Goal: Obtain resource: Download file/media

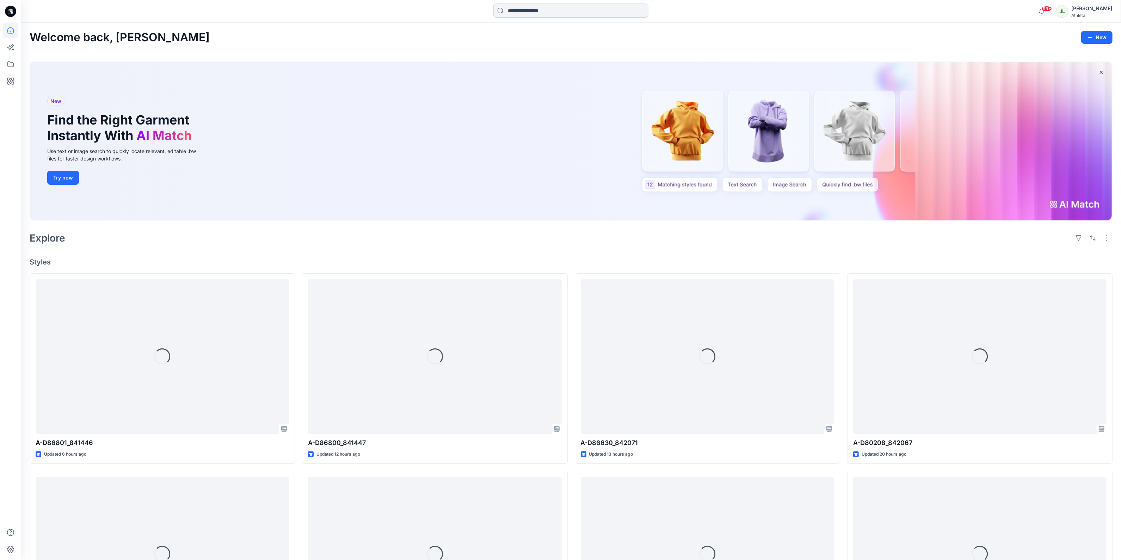
click at [619, 12] on input at bounding box center [570, 11] width 155 height 14
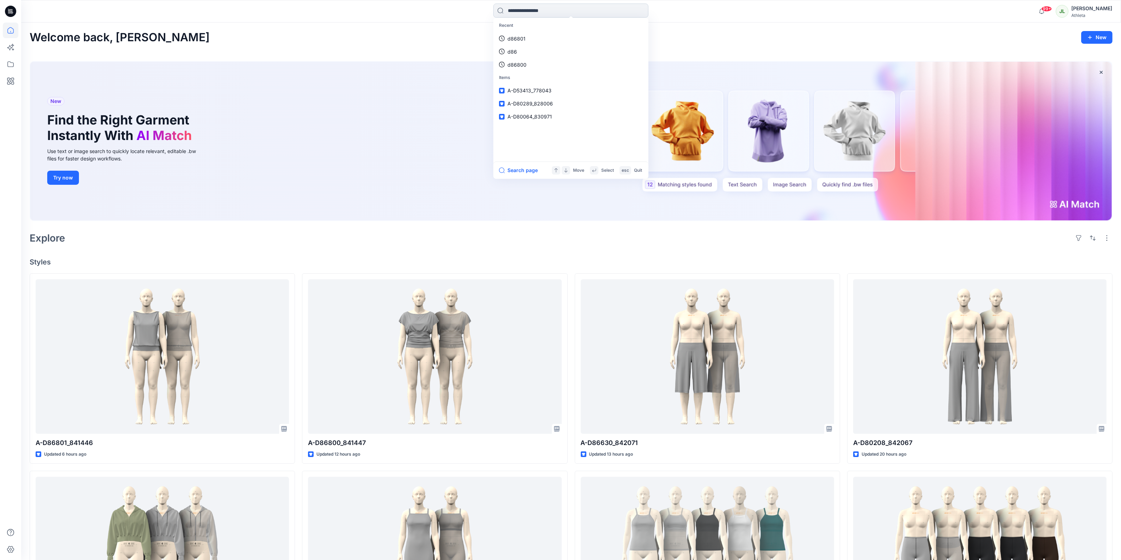
paste input "******"
type input "******"
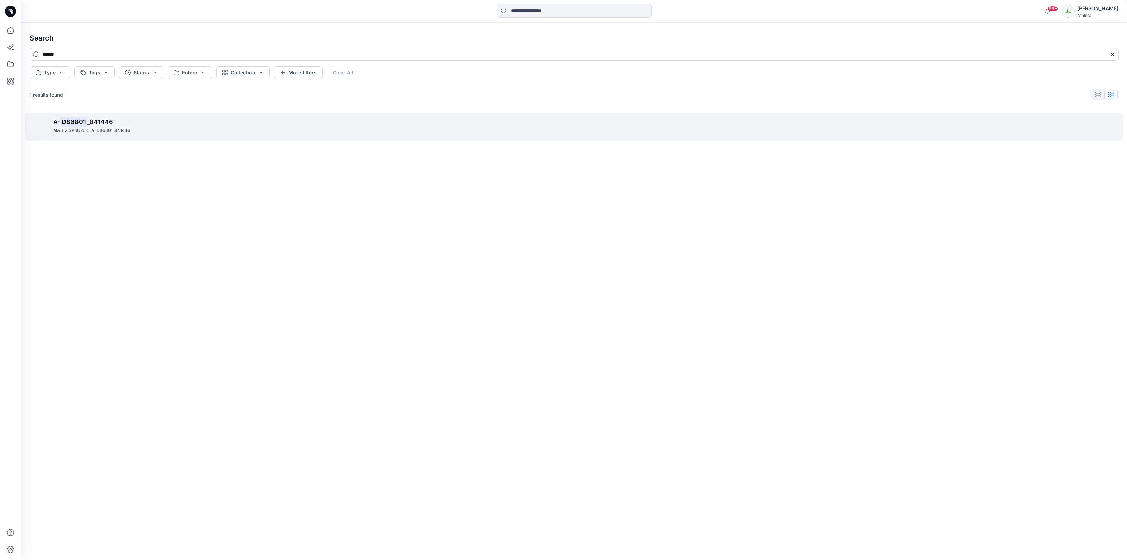
click at [96, 126] on p "A- D86801 _841446" at bounding box center [585, 122] width 1065 height 10
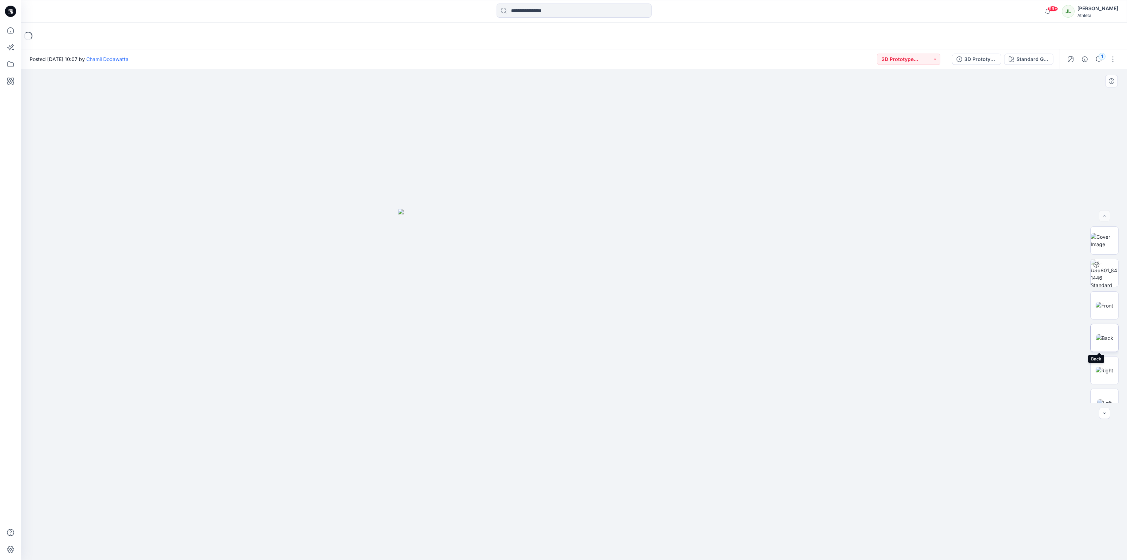
click at [1110, 339] on img at bounding box center [1104, 337] width 17 height 7
click at [1109, 247] on img at bounding box center [1104, 240] width 27 height 15
drag, startPoint x: 634, startPoint y: 200, endPoint x: 649, endPoint y: 283, distance: 84.3
click at [649, 283] on img at bounding box center [574, 314] width 441 height 491
click at [1115, 57] on button "button" at bounding box center [1113, 59] width 11 height 11
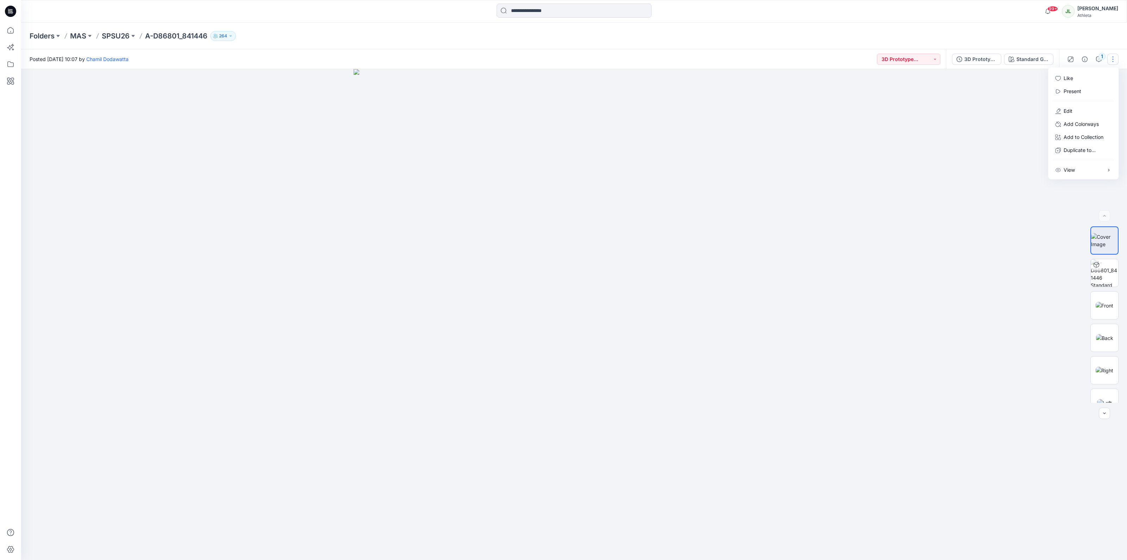
click at [1014, 103] on div at bounding box center [574, 314] width 1106 height 491
click at [1100, 358] on span "BW" at bounding box center [1105, 356] width 14 height 13
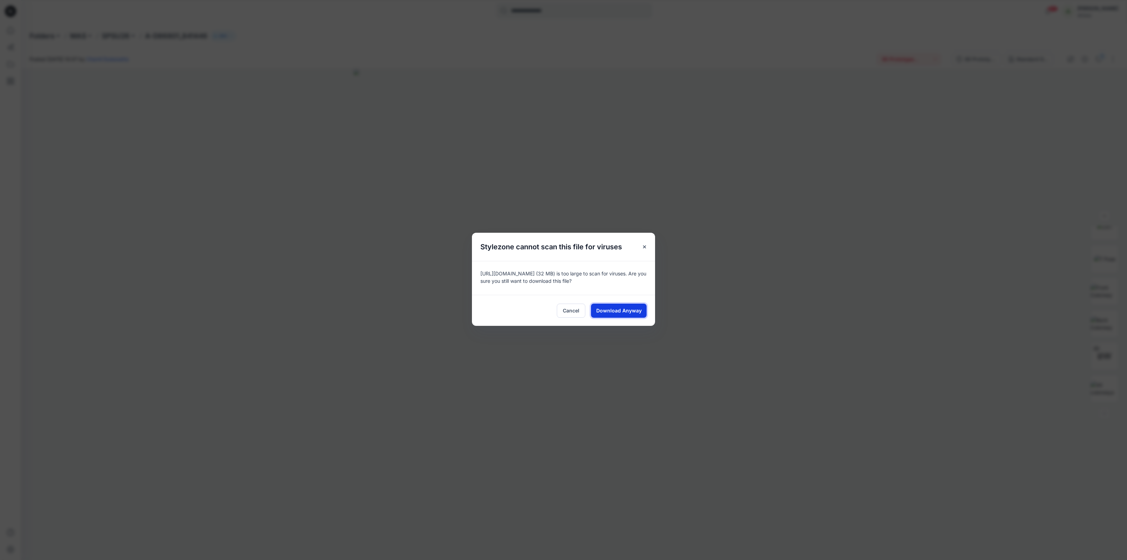
click at [611, 309] on span "Download Anyway" at bounding box center [619, 310] width 45 height 7
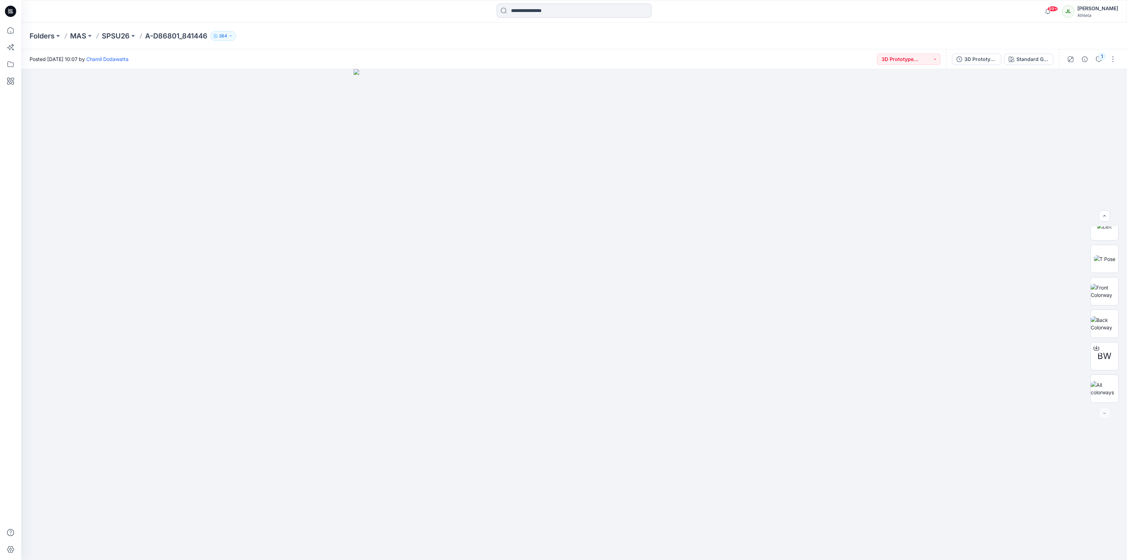
click at [533, 5] on input at bounding box center [574, 11] width 155 height 14
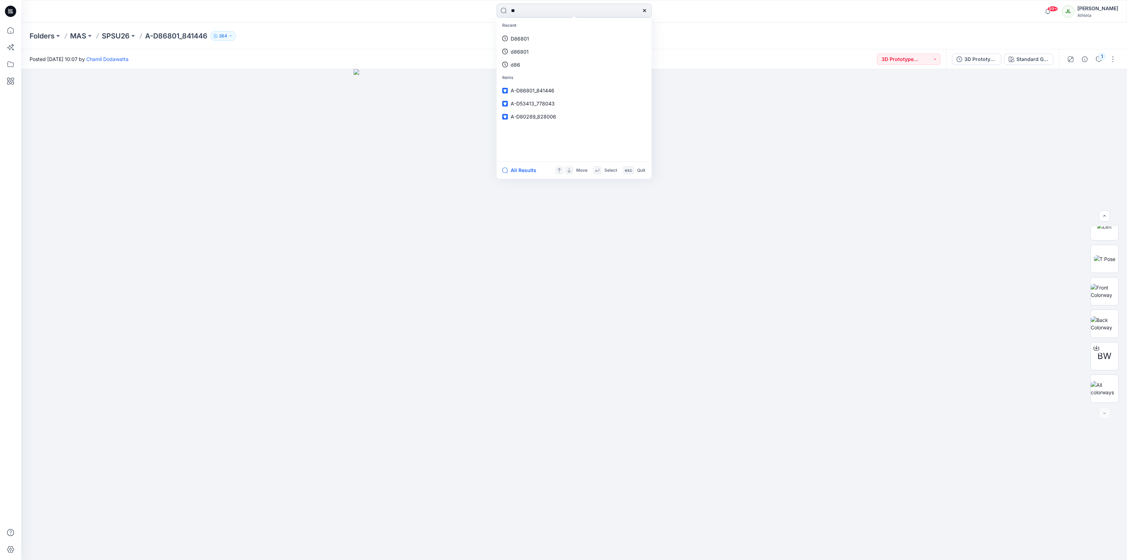
click at [543, 10] on input "**" at bounding box center [574, 11] width 155 height 14
type input "*****"
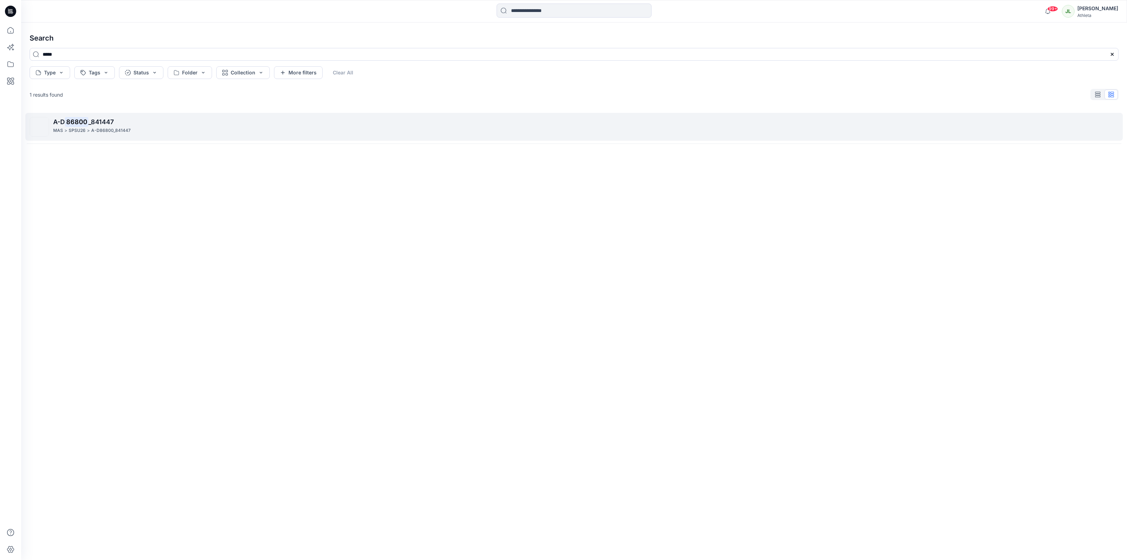
click at [120, 123] on p "A-D 86800 _841447" at bounding box center [585, 122] width 1065 height 10
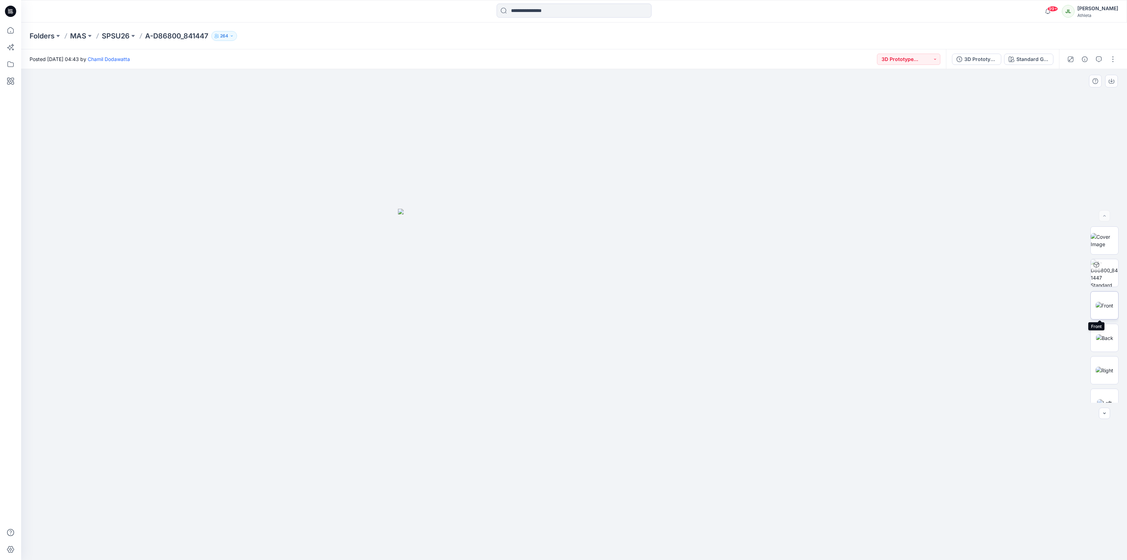
click at [1109, 308] on img at bounding box center [1105, 305] width 18 height 7
click at [1112, 372] on img at bounding box center [1105, 369] width 18 height 7
click at [1105, 341] on img at bounding box center [1104, 337] width 17 height 7
click at [1110, 236] on img at bounding box center [1104, 240] width 27 height 15
drag, startPoint x: 586, startPoint y: 252, endPoint x: 583, endPoint y: 305, distance: 53.3
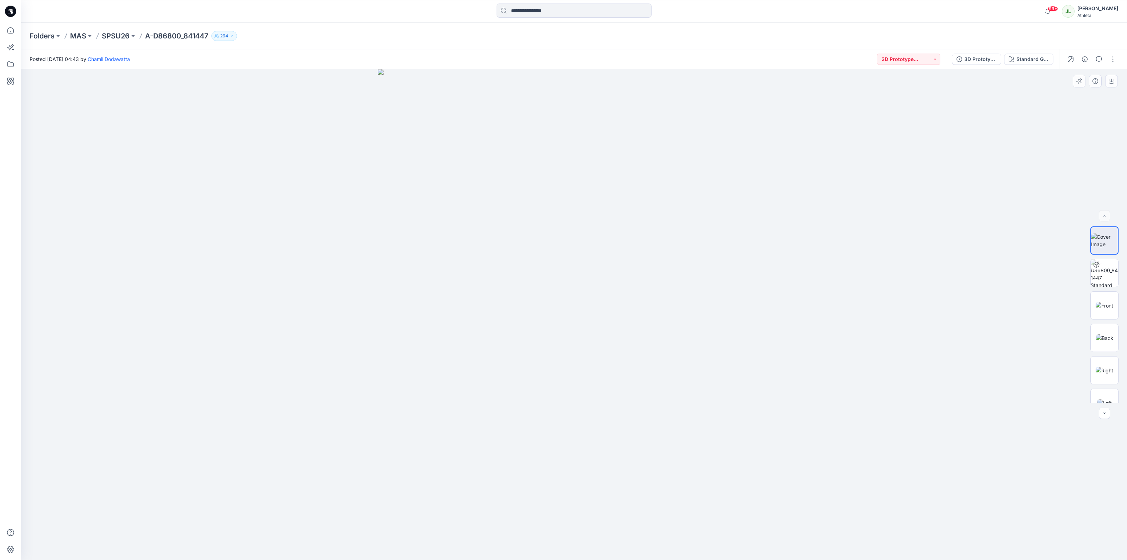
click at [583, 305] on img at bounding box center [574, 314] width 393 height 491
click at [1105, 351] on span "BW" at bounding box center [1105, 356] width 14 height 13
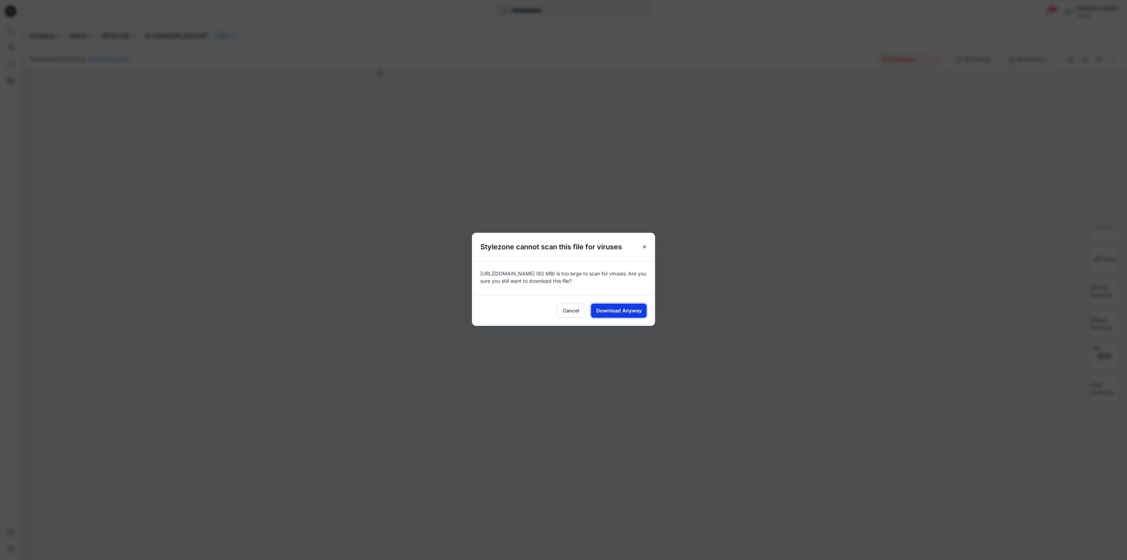
click at [639, 309] on span "Download Anyway" at bounding box center [619, 310] width 45 height 7
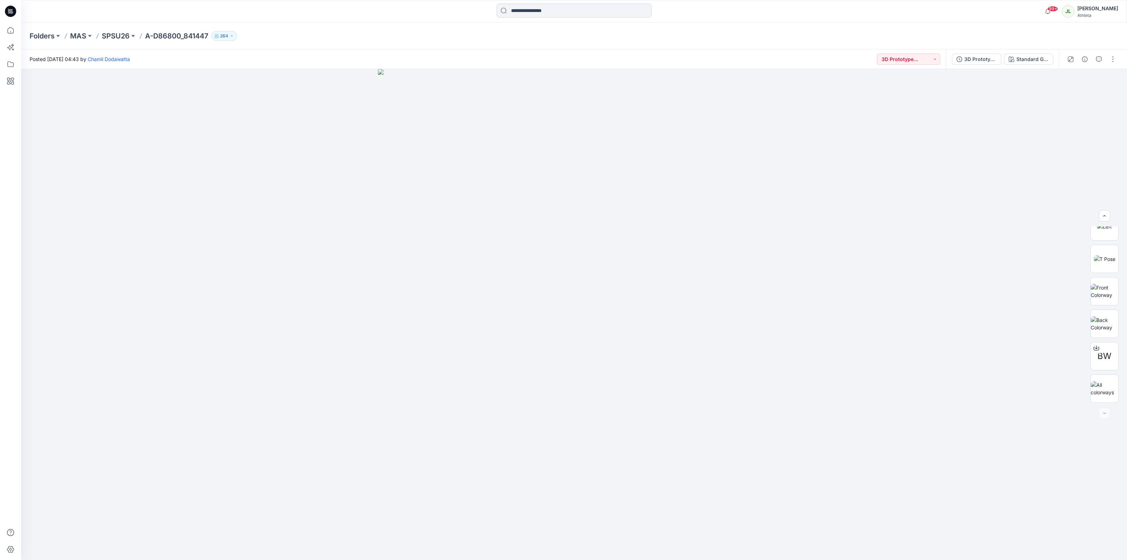
click at [563, 14] on input at bounding box center [574, 11] width 155 height 14
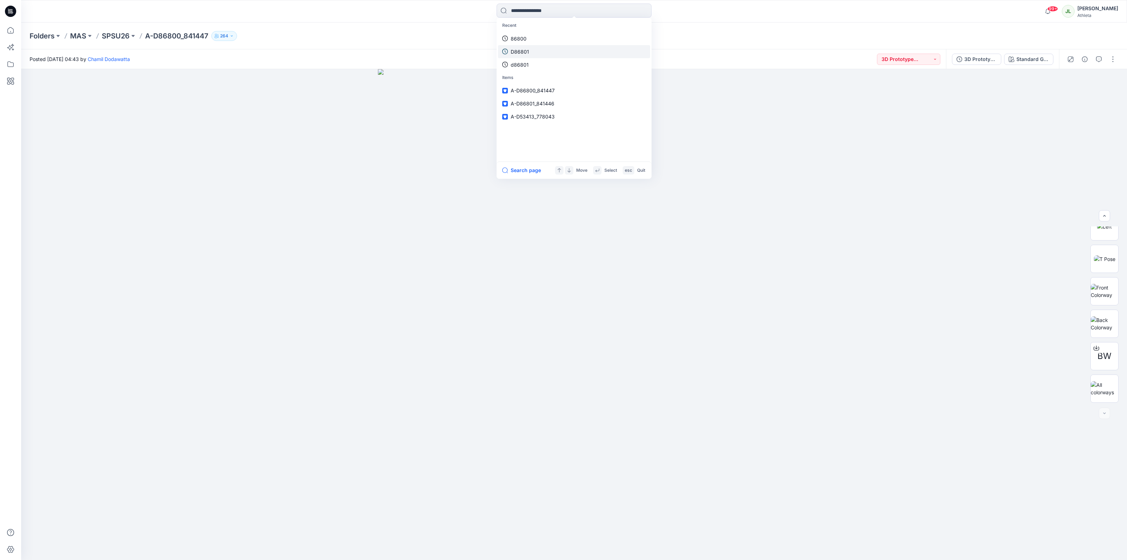
click at [544, 50] on link "D86801" at bounding box center [574, 51] width 152 height 13
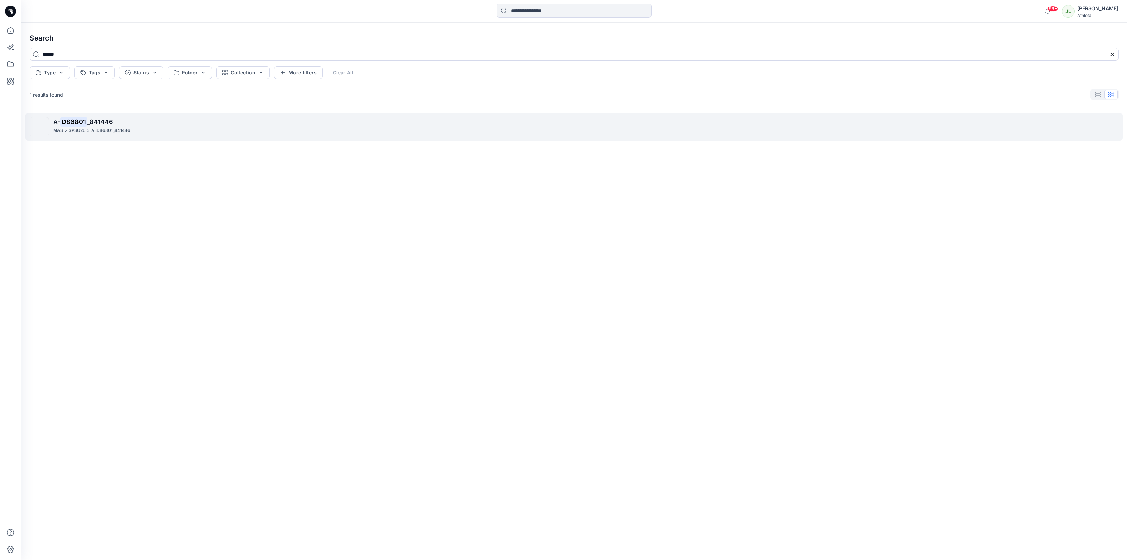
click at [93, 130] on p "A-D86801_841446" at bounding box center [110, 130] width 39 height 7
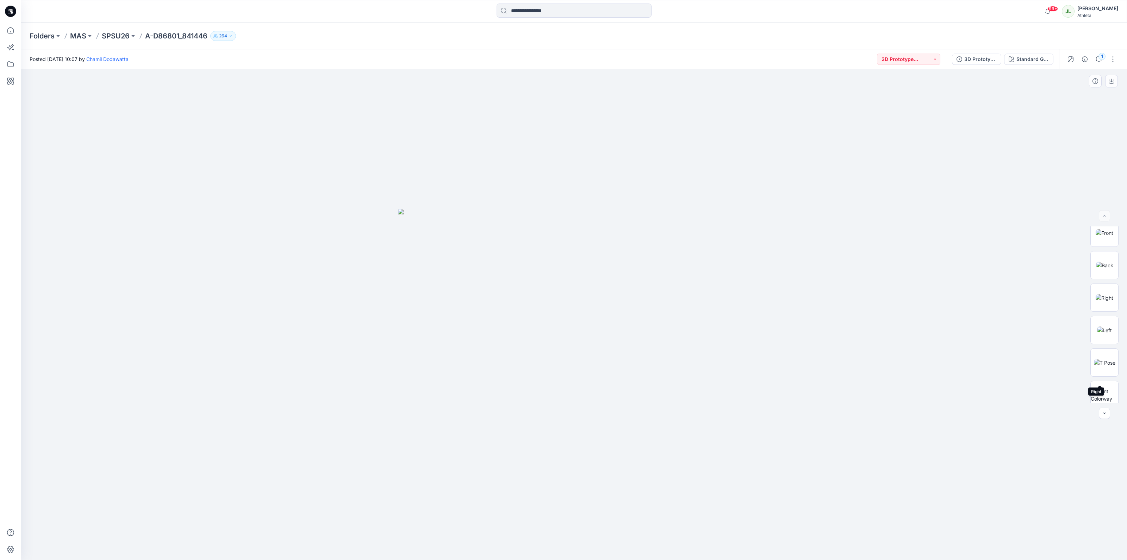
scroll to position [176, 0]
click at [1108, 357] on span "BW" at bounding box center [1105, 356] width 14 height 13
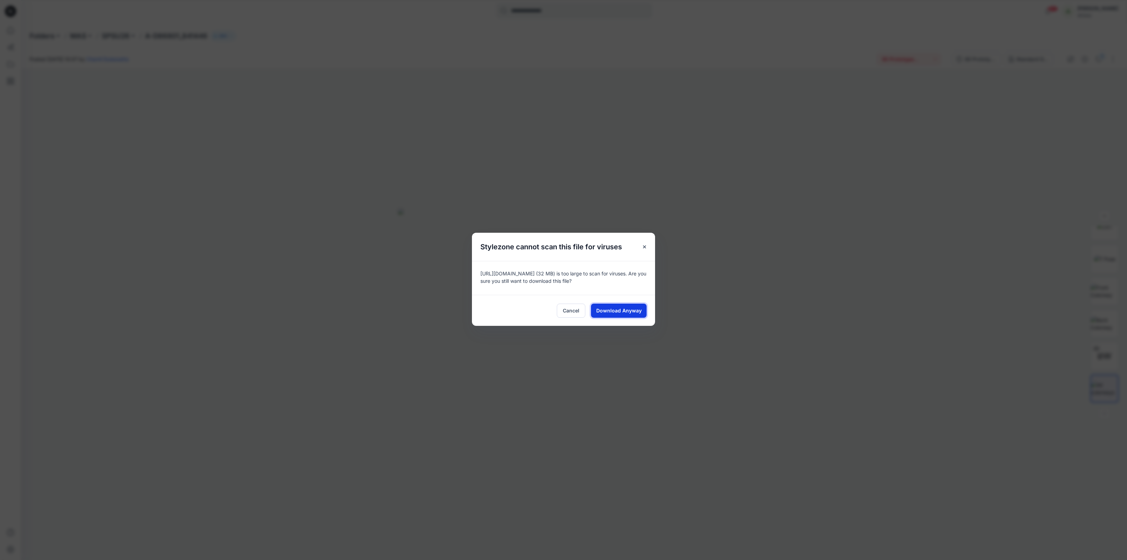
click at [637, 310] on span "Download Anyway" at bounding box center [619, 310] width 45 height 7
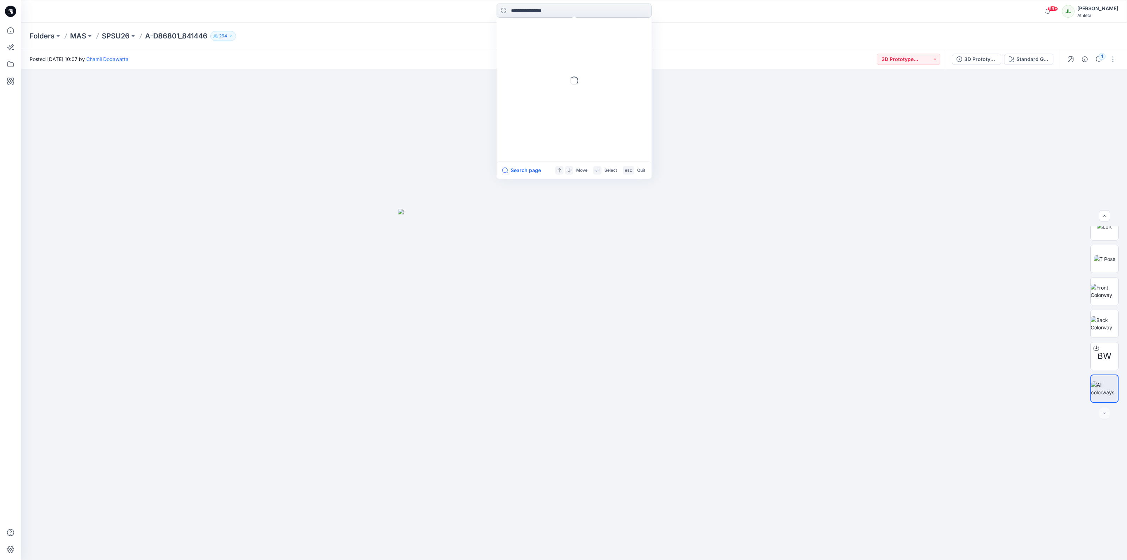
click at [537, 16] on input at bounding box center [574, 11] width 155 height 14
click at [532, 52] on link "86800" at bounding box center [574, 51] width 152 height 13
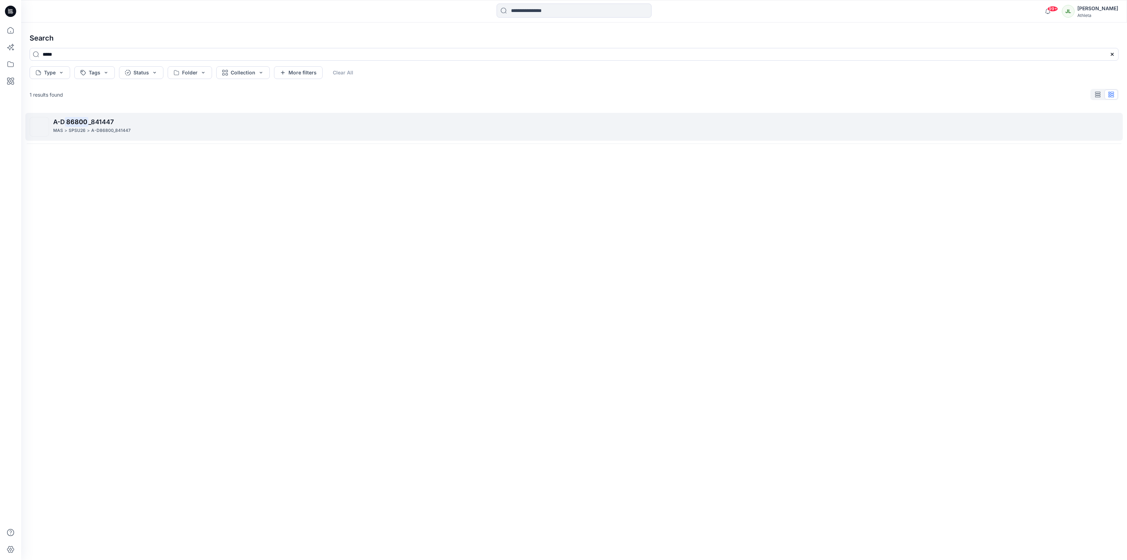
click at [91, 128] on p "A-D86800_841447" at bounding box center [110, 130] width 39 height 7
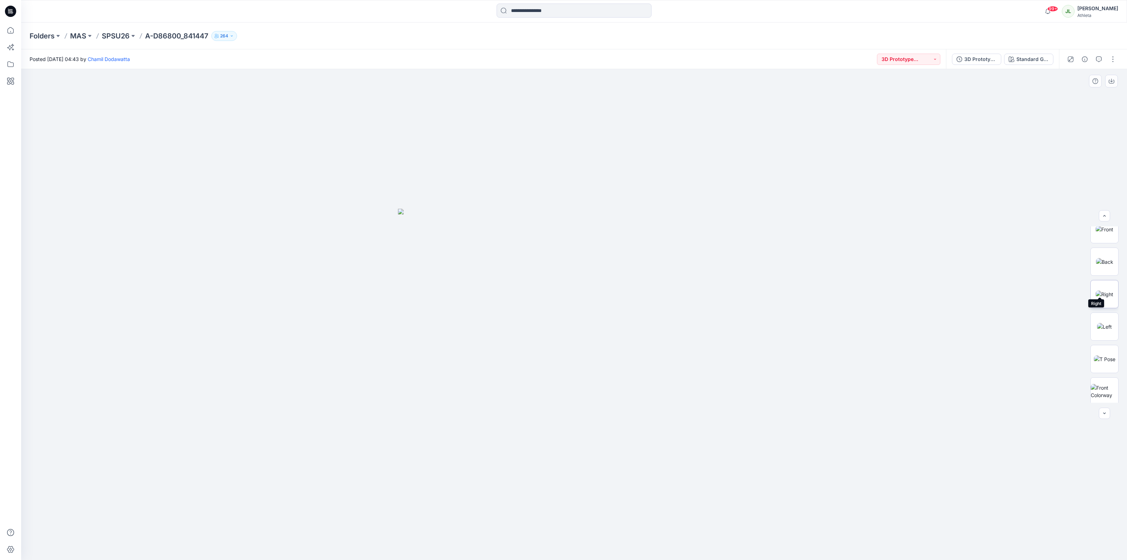
scroll to position [88, 0]
click at [1107, 343] on img at bounding box center [1104, 346] width 21 height 7
click at [1107, 308] on img at bounding box center [1105, 305] width 18 height 7
click at [1110, 334] on img at bounding box center [1104, 337] width 17 height 7
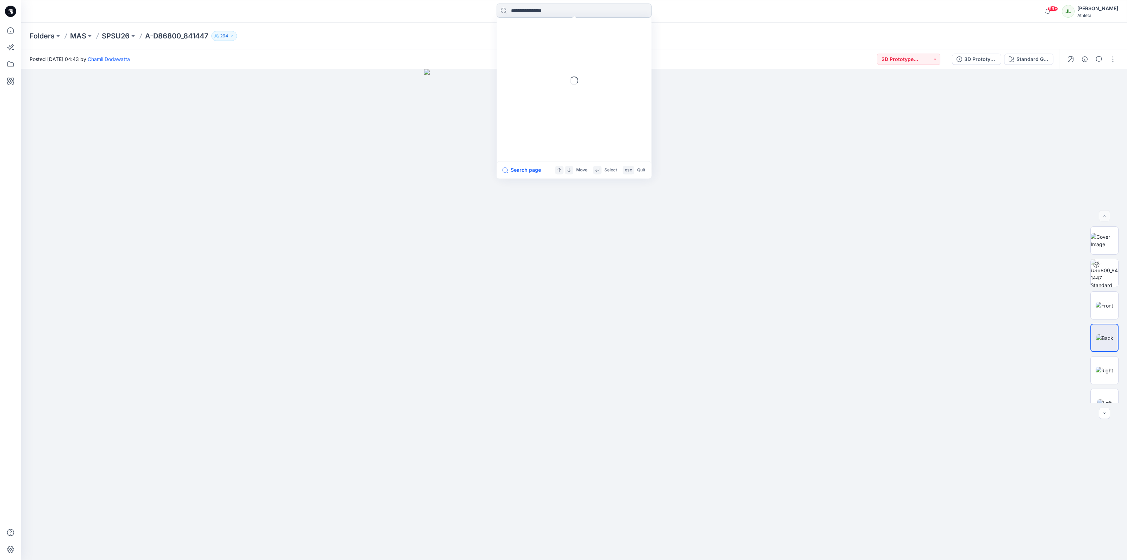
click at [579, 13] on input at bounding box center [574, 11] width 155 height 14
click at [546, 14] on input at bounding box center [574, 11] width 155 height 14
type input "******"
click at [538, 33] on link "A- D86800 _841447" at bounding box center [574, 38] width 152 height 13
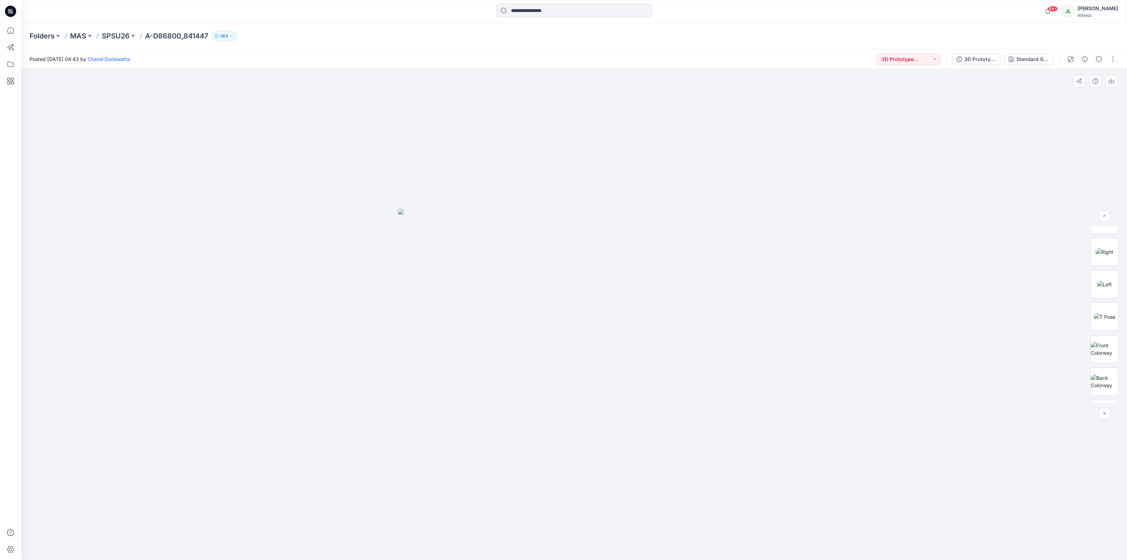
scroll to position [132, 0]
click at [1102, 299] on img at bounding box center [1104, 302] width 21 height 7
